Goal: Task Accomplishment & Management: Use online tool/utility

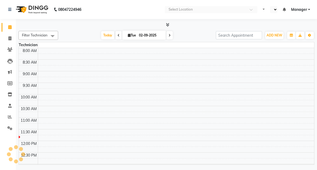
select select "en"
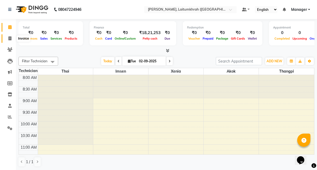
click at [9, 41] on span at bounding box center [9, 39] width 9 height 6
select select "service"
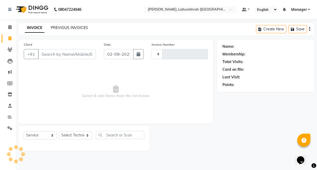
type input "0337"
select select "3812"
click at [75, 29] on link "PREVIOUS INVOICES" at bounding box center [69, 27] width 37 height 5
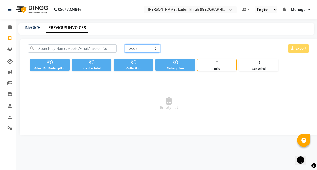
click at [151, 48] on select "[DATE] [DATE] Custom Range" at bounding box center [142, 48] width 35 height 8
select select "[DATE]"
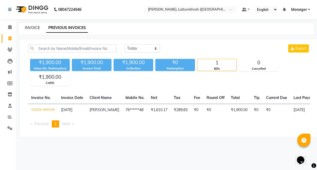
click at [32, 26] on link "INVOICE" at bounding box center [32, 27] width 15 height 5
select select "service"
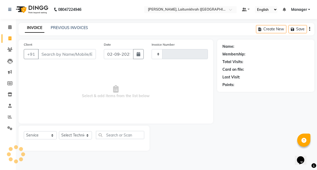
type input "0337"
select select "3812"
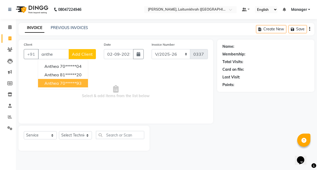
click at [57, 85] on span "Anthea" at bounding box center [51, 83] width 15 height 5
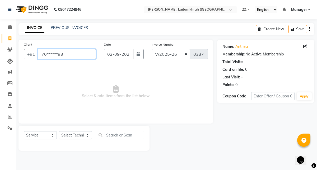
click at [76, 54] on input "70******93" at bounding box center [67, 54] width 58 height 10
type input "7"
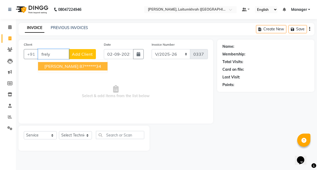
click at [80, 67] on ngb-highlight "87******34" at bounding box center [91, 66] width 22 height 5
type input "87******34"
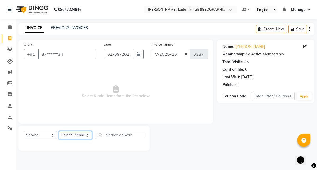
click at [74, 137] on select "Select Technician [PERSON_NAME] Imsen Manager Thangpi Thoi Xenia" at bounding box center [75, 135] width 33 height 8
select select "18614"
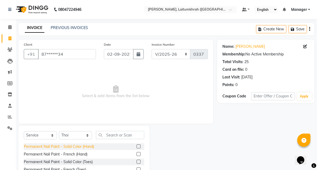
click at [78, 149] on div "Permanent Nail Paint - Solid Color (Hand)" at bounding box center [59, 147] width 70 height 6
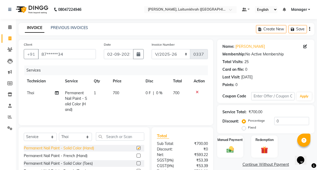
checkbox input "false"
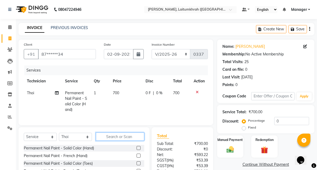
click at [106, 139] on input "text" at bounding box center [120, 137] width 48 height 8
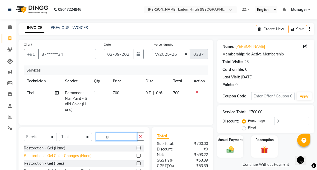
scroll to position [24, 0]
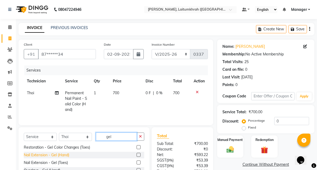
type input "gel"
click at [63, 156] on div "Nail Extension - Gel (Hand)" at bounding box center [46, 156] width 45 height 6
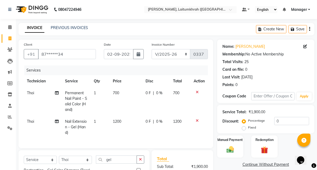
checkbox input "false"
click at [198, 92] on icon at bounding box center [197, 92] width 3 height 4
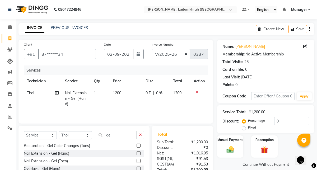
click at [146, 137] on div "Select Service Product Membership Package Voucher Prepaid Gift Card Select Tech…" at bounding box center [84, 165] width 131 height 78
click at [144, 137] on button "button" at bounding box center [141, 135] width 8 height 8
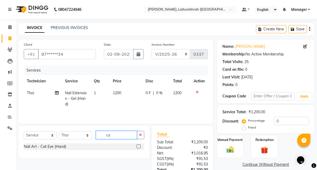
scroll to position [0, 0]
type input "ca"
click at [64, 148] on div "Nail Art - Cat Eye (Hand)" at bounding box center [45, 147] width 42 height 6
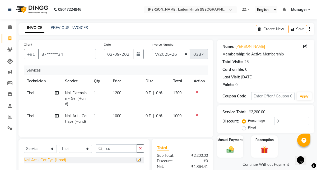
checkbox input "false"
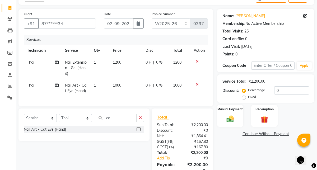
scroll to position [35, 0]
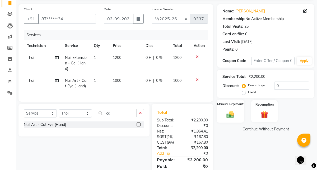
click at [236, 114] on img at bounding box center [230, 114] width 12 height 9
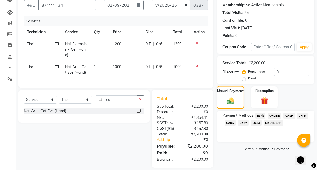
scroll to position [55, 0]
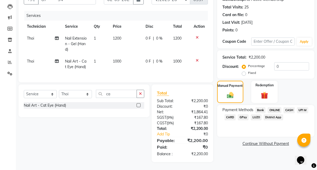
click at [249, 119] on div "LUZO" at bounding box center [255, 118] width 13 height 7
click at [247, 117] on span "GPay" at bounding box center [243, 118] width 11 height 6
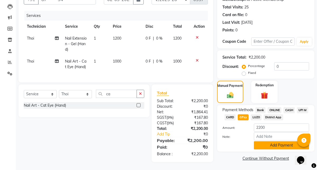
click at [271, 147] on button "Add Payment" at bounding box center [281, 146] width 55 height 8
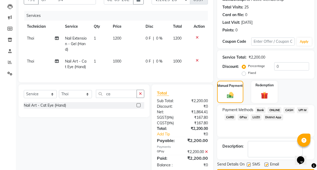
scroll to position [71, 0]
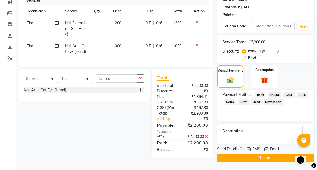
click at [259, 154] on button "Checkout" at bounding box center [265, 158] width 97 height 8
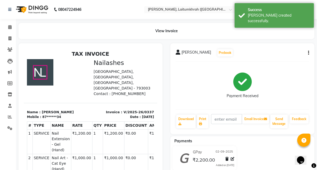
click at [12, 43] on li "Invoice" at bounding box center [8, 38] width 16 height 11
click at [11, 40] on span at bounding box center [9, 39] width 9 height 6
select select "service"
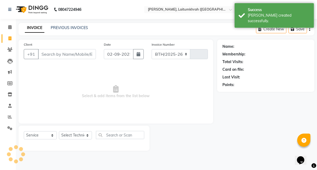
select select "3812"
type input "0338"
click at [69, 29] on link "PREVIOUS INVOICES" at bounding box center [69, 27] width 37 height 5
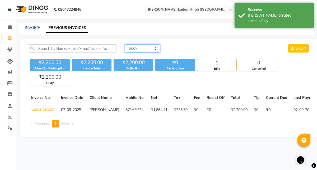
click at [140, 50] on select "[DATE] [DATE] Custom Range" at bounding box center [142, 48] width 35 height 8
select select "range"
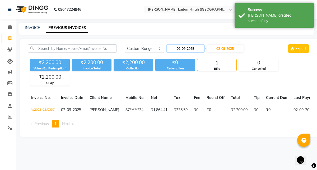
click at [191, 51] on input "02-09-2025" at bounding box center [185, 48] width 37 height 7
select select "9"
select select "2025"
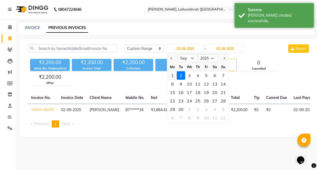
click at [173, 76] on div "1" at bounding box center [172, 75] width 8 height 8
type input "[DATE]"
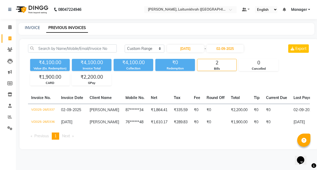
click at [174, 76] on div "₹4,100.00 Value (Ex. Redemption) ₹4,100.00 Invoice Total ₹4,100.00 Collection ₹…" at bounding box center [169, 71] width 282 height 29
